Goal: Communication & Community: Answer question/provide support

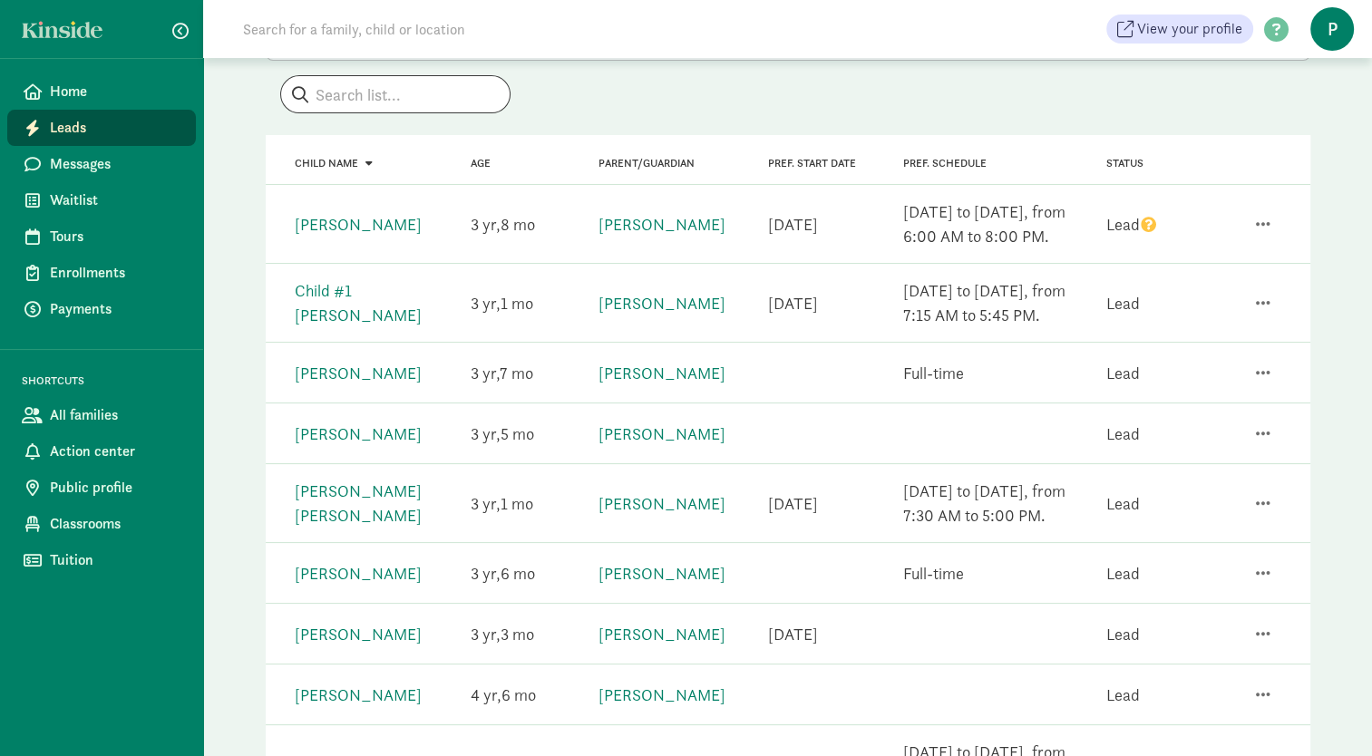
scroll to position [138, 0]
click at [1259, 223] on span "button" at bounding box center [1262, 226] width 15 height 16
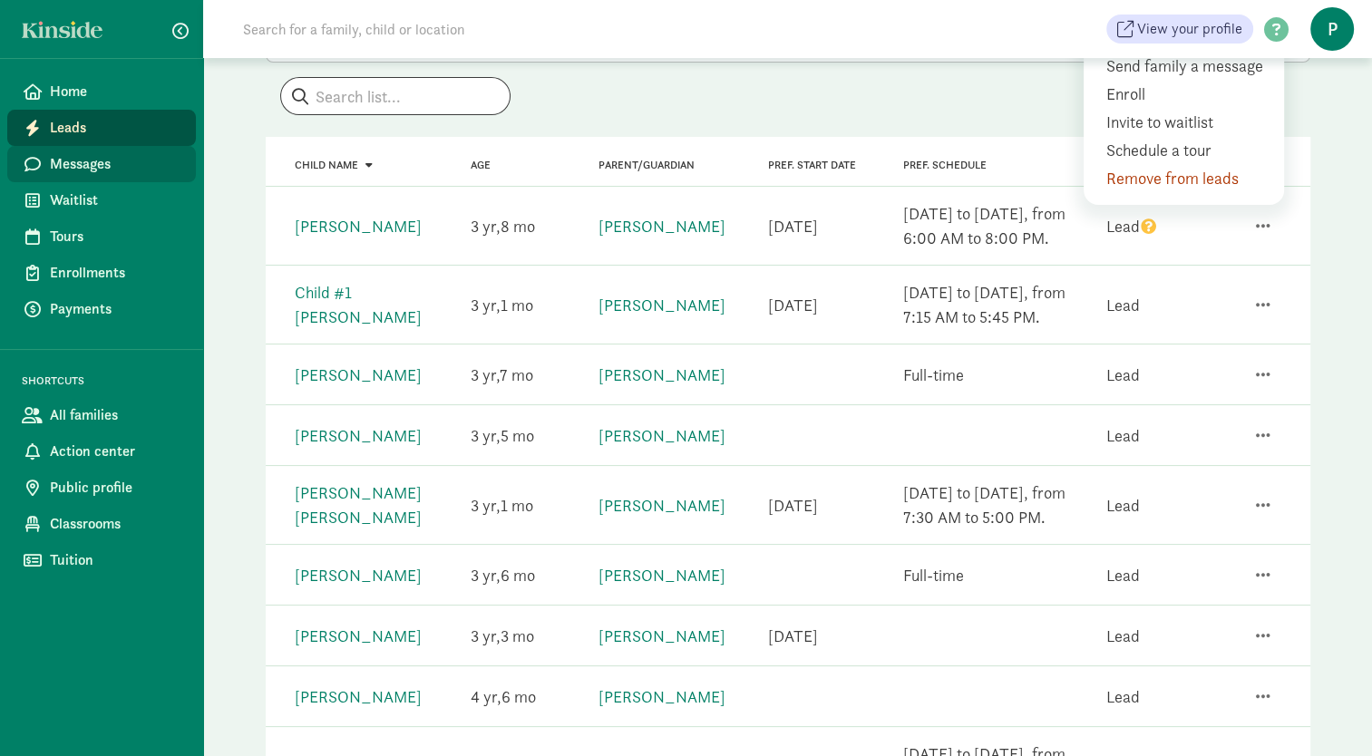
click at [152, 158] on span "Messages" at bounding box center [115, 164] width 131 height 22
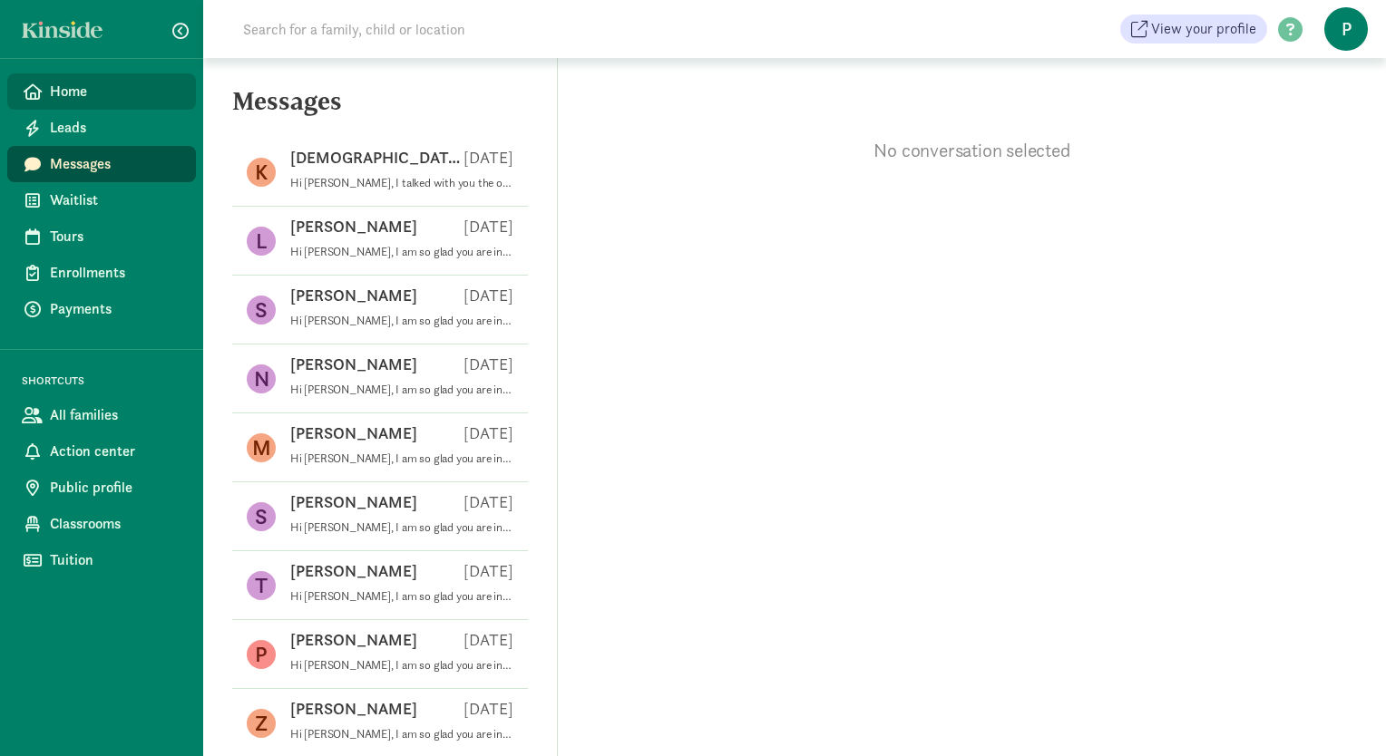
click at [101, 95] on span "Home" at bounding box center [115, 92] width 131 height 22
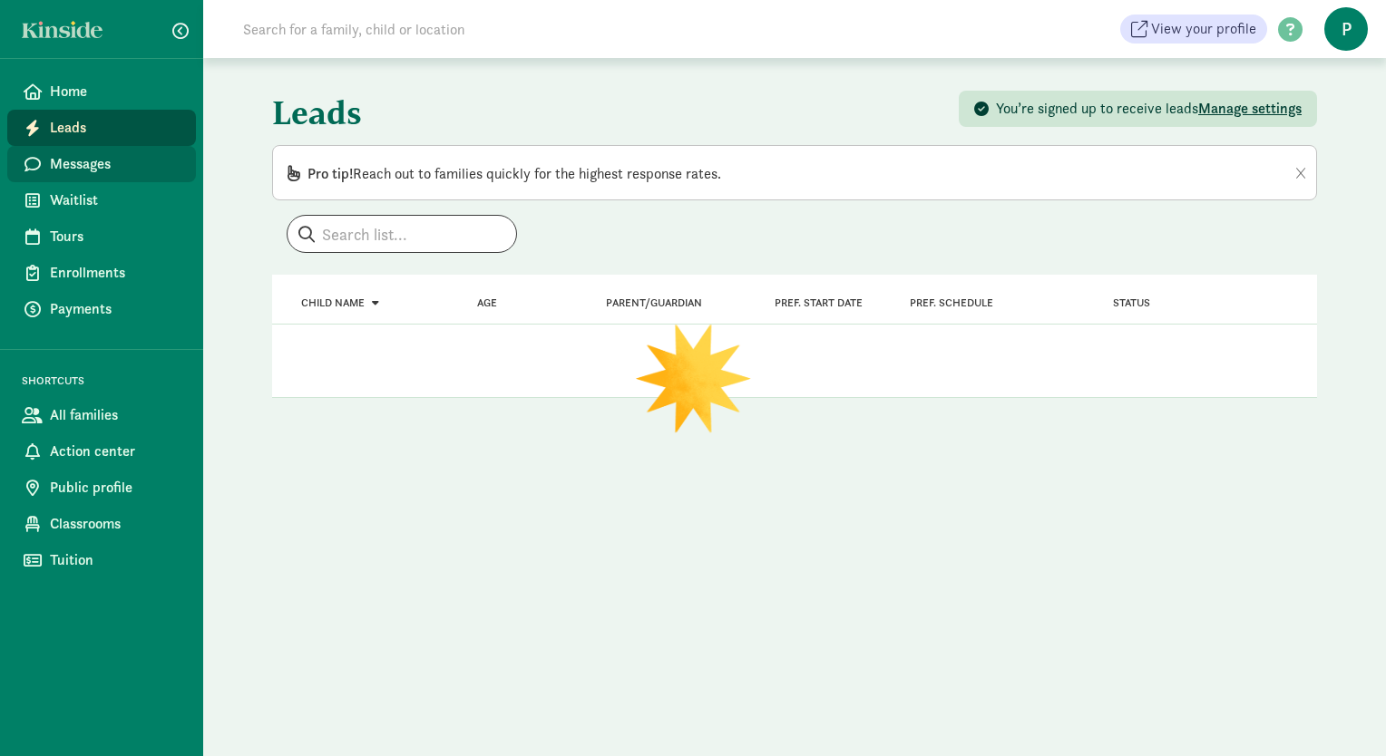
click at [99, 165] on span "Messages" at bounding box center [115, 164] width 131 height 22
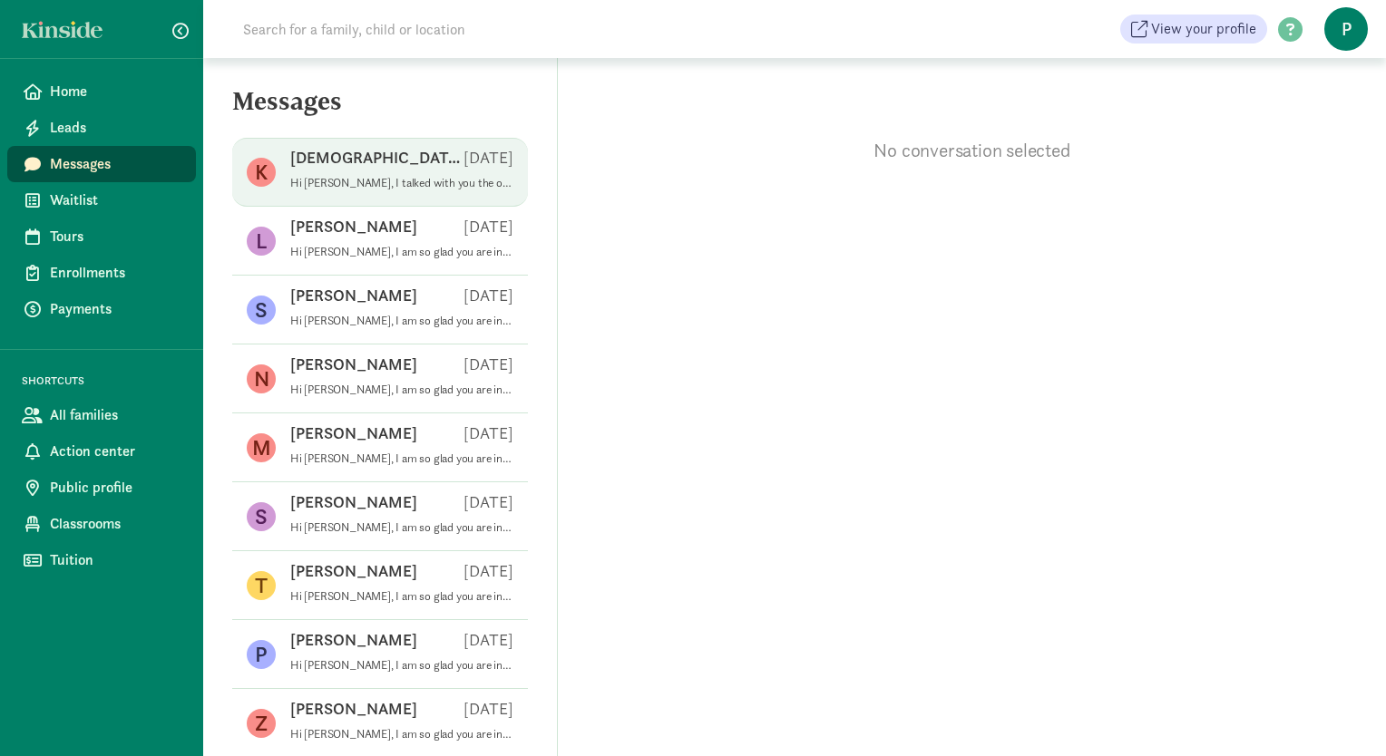
click at [338, 176] on p "Hi [PERSON_NAME], I talked with you the other day about enrollment. We will be …" at bounding box center [401, 183] width 223 height 15
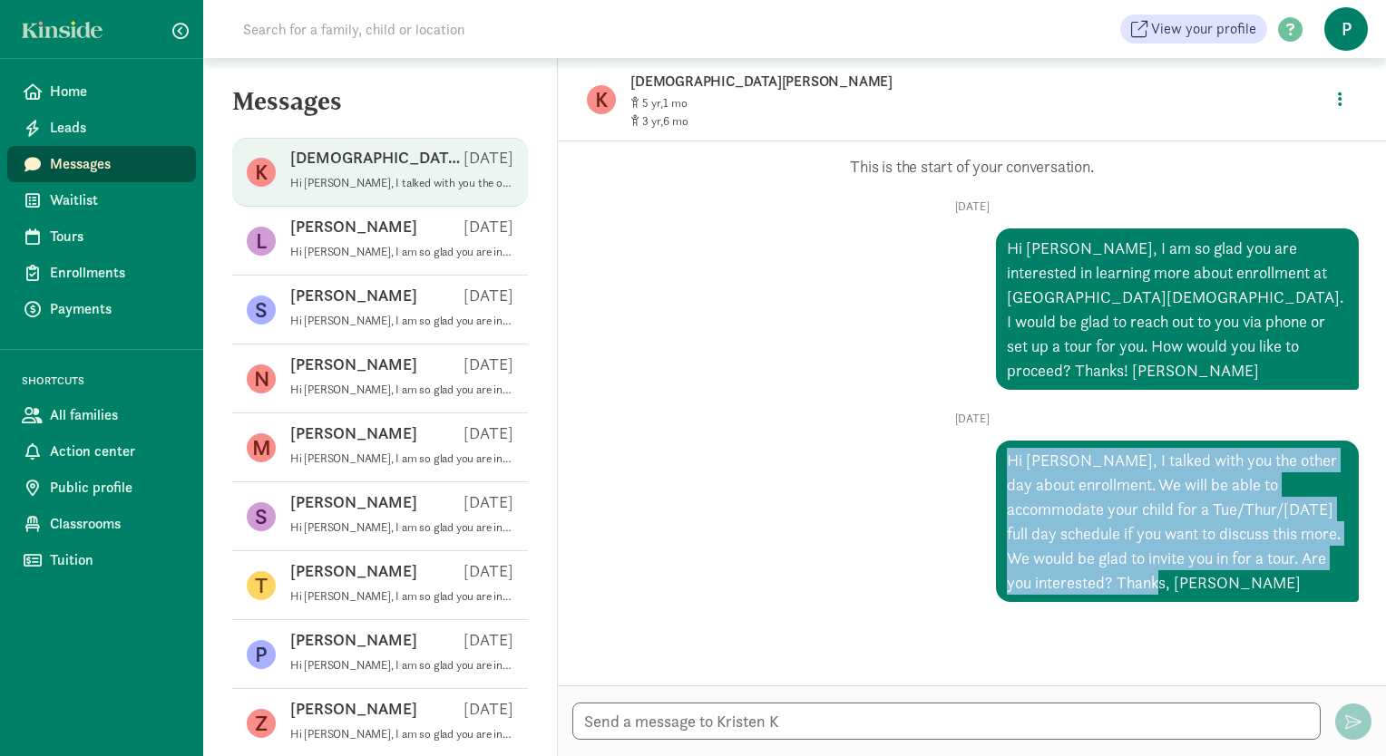
drag, startPoint x: 1095, startPoint y: 583, endPoint x: 993, endPoint y: 458, distance: 161.7
click at [996, 458] on div "Hi [PERSON_NAME], I talked with you the other day about enrollment. We will be …" at bounding box center [1177, 521] width 363 height 161
